Goal: Navigation & Orientation: Find specific page/section

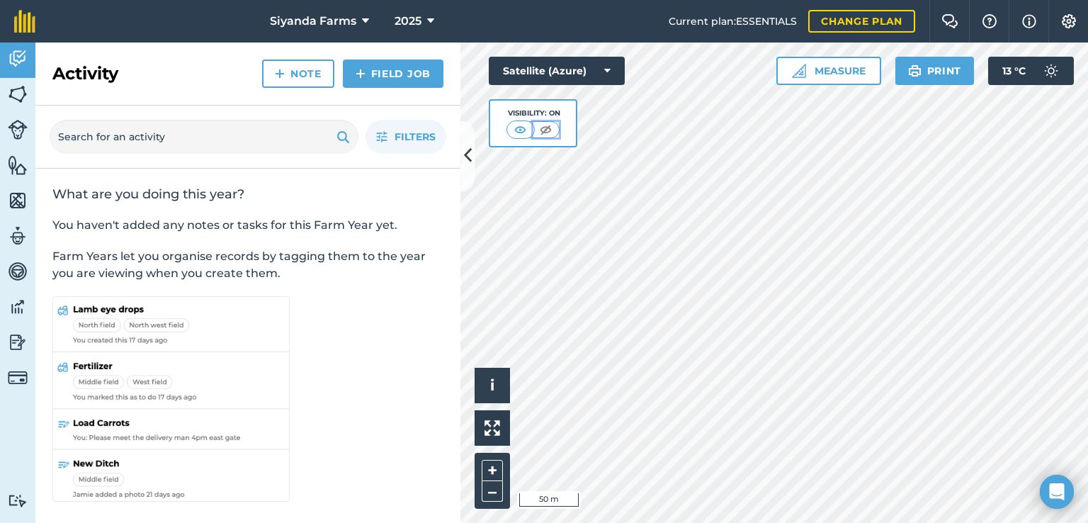
click at [545, 127] on img at bounding box center [546, 129] width 18 height 14
click at [522, 128] on img at bounding box center [521, 129] width 18 height 14
click at [464, 160] on icon at bounding box center [468, 156] width 8 height 25
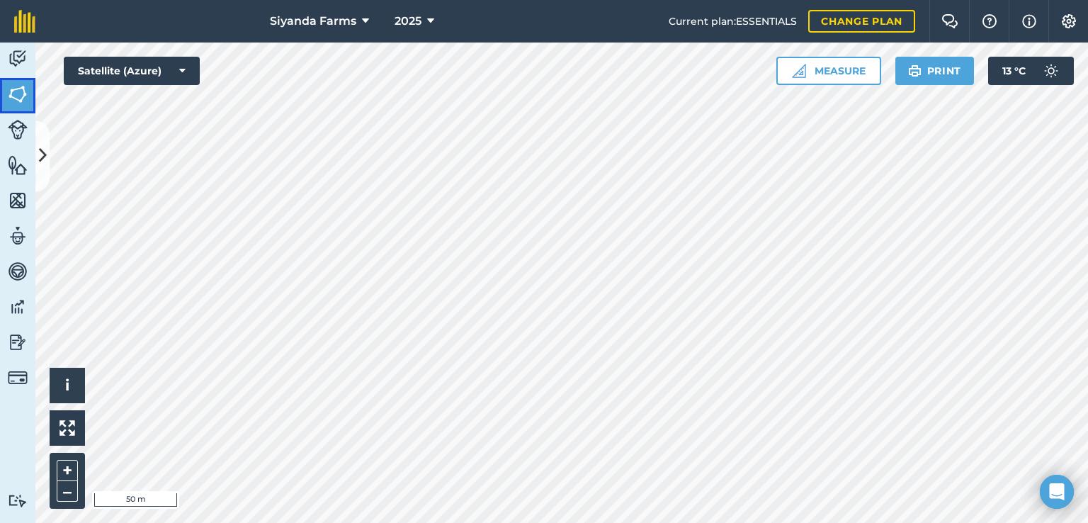
click at [19, 101] on img at bounding box center [18, 94] width 20 height 21
click at [19, 91] on img at bounding box center [18, 94] width 20 height 21
drag, startPoint x: 19, startPoint y: 91, endPoint x: 14, endPoint y: 99, distance: 9.2
click at [14, 99] on img at bounding box center [18, 94] width 20 height 21
